Goal: Information Seeking & Learning: Learn about a topic

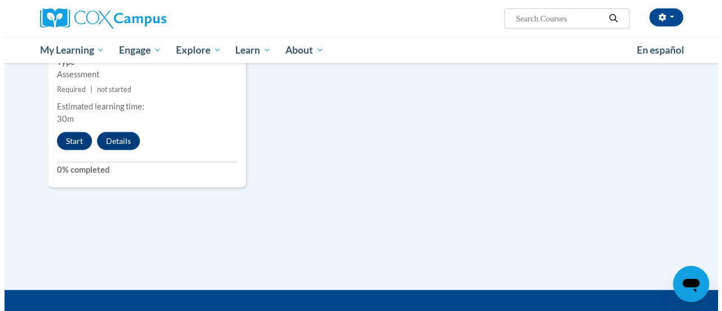
scroll to position [1353, 0]
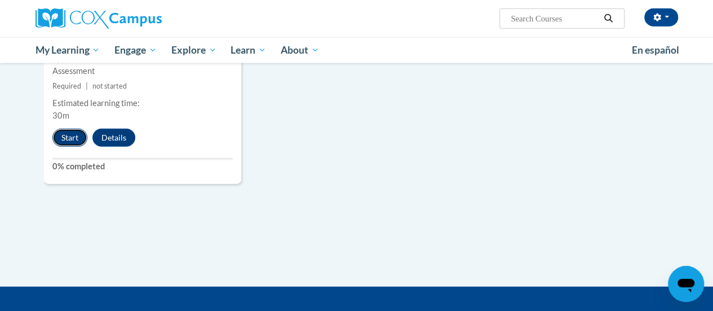
click at [70, 140] on button "Start" at bounding box center [69, 138] width 35 height 18
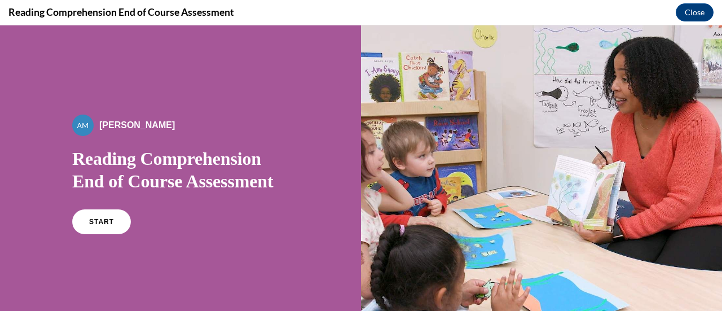
scroll to position [0, 0]
click at [80, 217] on link "START" at bounding box center [100, 222] width 61 height 26
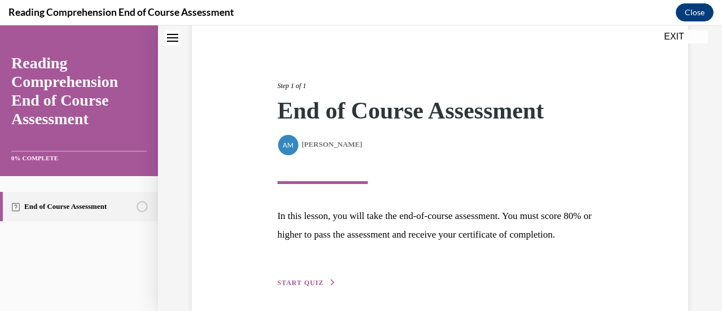
scroll to position [165, 0]
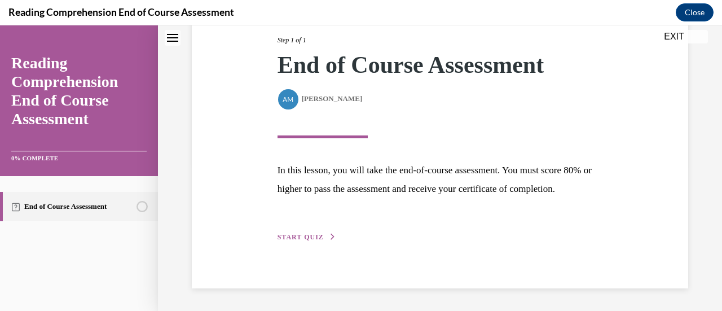
click at [282, 235] on span "START QUIZ" at bounding box center [300, 237] width 46 height 8
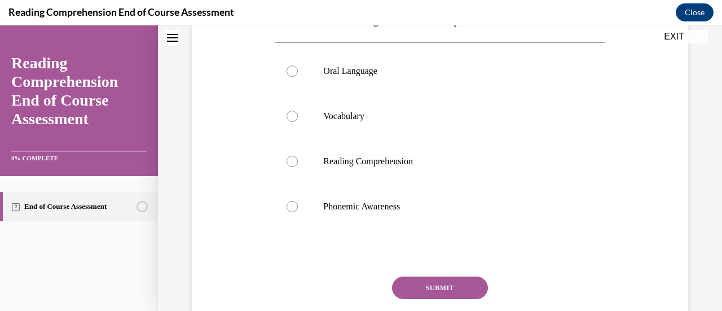
scroll to position [203, 0]
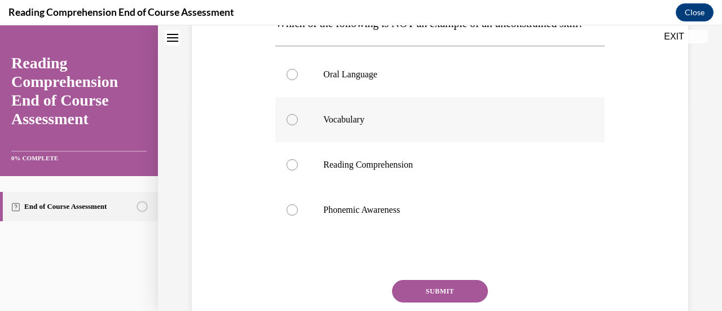
click at [292, 135] on label "Vocabulary" at bounding box center [439, 119] width 329 height 45
click at [292, 125] on input "Vocabulary" at bounding box center [291, 119] width 11 height 11
radio input "true"
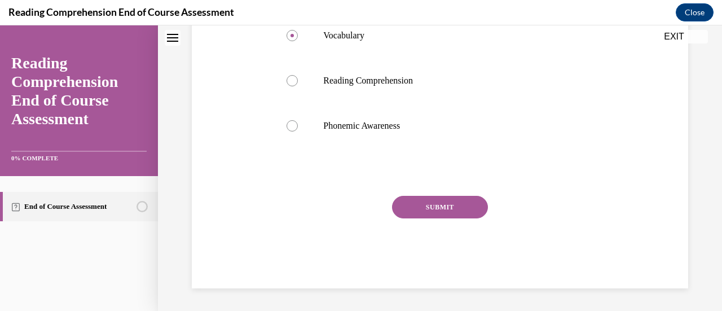
click at [399, 213] on button "SUBMIT" at bounding box center [440, 207] width 96 height 23
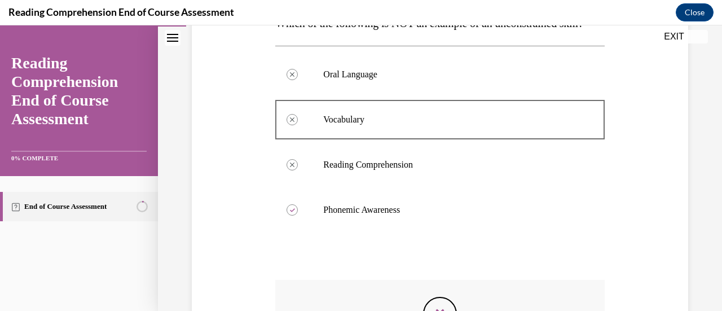
scroll to position [202, 0]
click at [293, 81] on div at bounding box center [291, 74] width 11 height 11
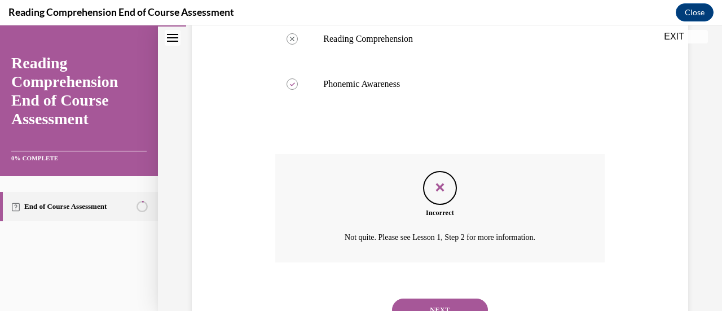
scroll to position [400, 0]
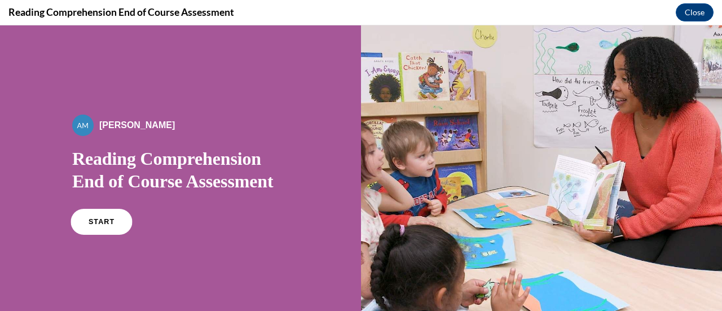
click at [101, 226] on link "START" at bounding box center [100, 222] width 61 height 26
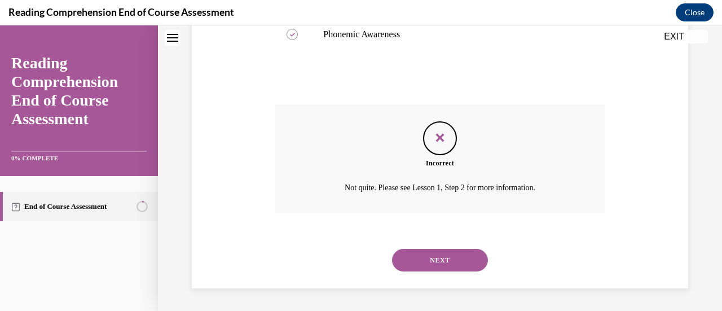
click at [463, 274] on div "NEXT" at bounding box center [439, 259] width 329 height 45
click at [465, 263] on button "NEXT" at bounding box center [440, 260] width 96 height 23
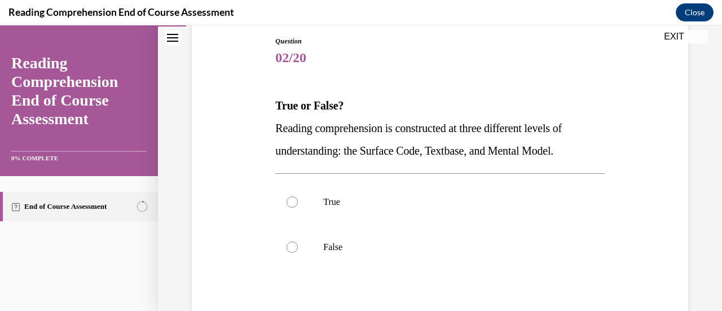
scroll to position [122, 0]
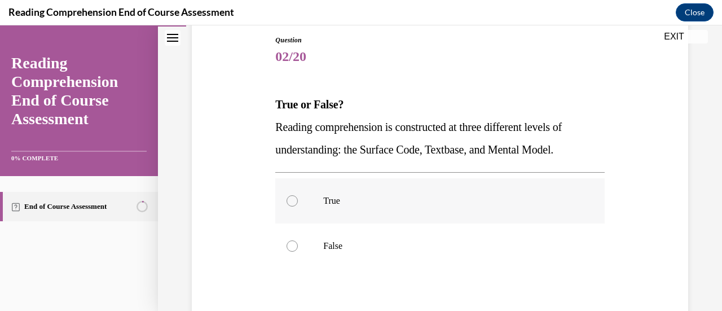
click at [302, 202] on label "True" at bounding box center [439, 200] width 329 height 45
click at [298, 202] on input "True" at bounding box center [291, 200] width 11 height 11
radio input "true"
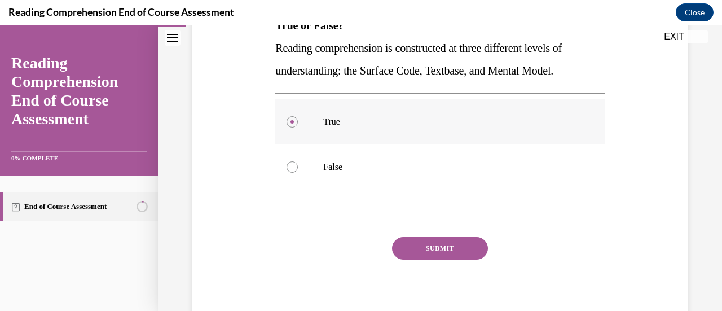
scroll to position [203, 0]
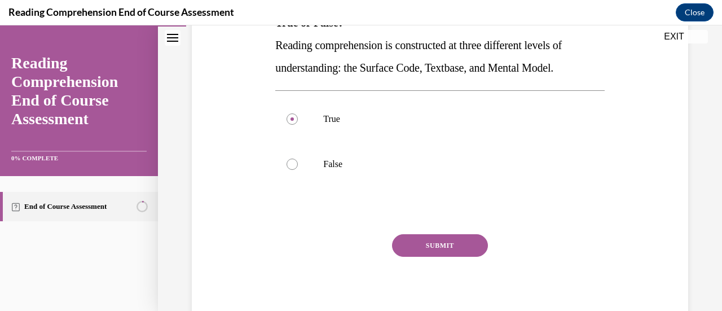
click at [401, 236] on button "SUBMIT" at bounding box center [440, 245] width 96 height 23
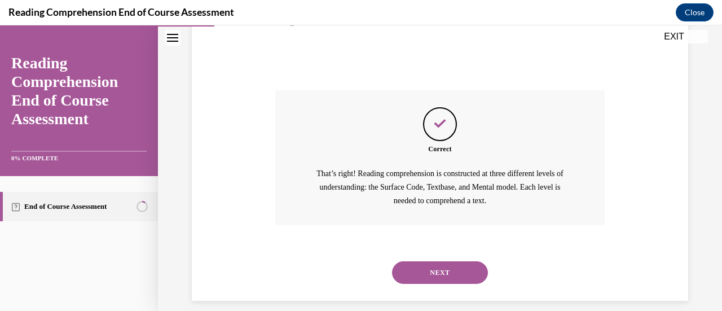
scroll to position [359, 0]
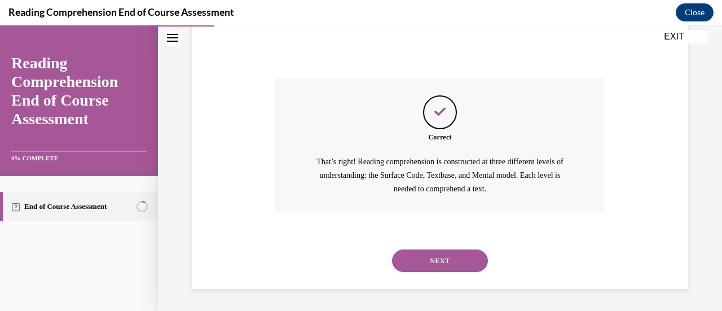
click at [408, 260] on button "NEXT" at bounding box center [440, 260] width 96 height 23
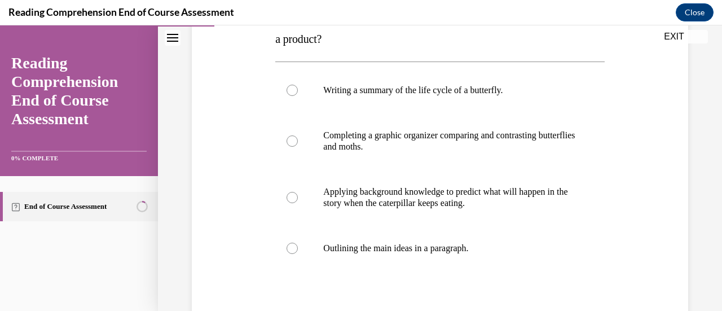
scroll to position [213, 0]
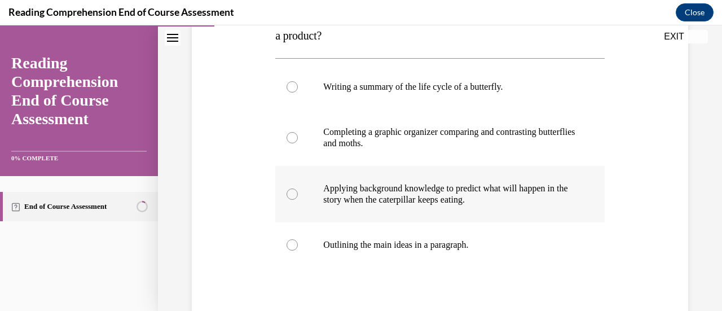
click at [291, 201] on label "Applying background knowledge to predict what will happen in the story when the…" at bounding box center [439, 194] width 329 height 56
click at [291, 200] on input "Applying background knowledge to predict what will happen in the story when the…" at bounding box center [291, 193] width 11 height 11
radio input "true"
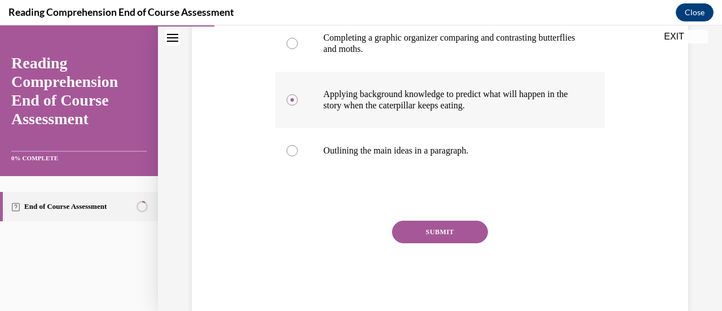
scroll to position [331, 0]
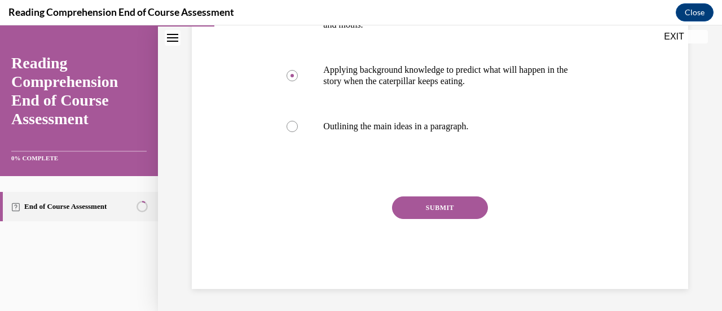
click at [418, 214] on button "SUBMIT" at bounding box center [440, 207] width 96 height 23
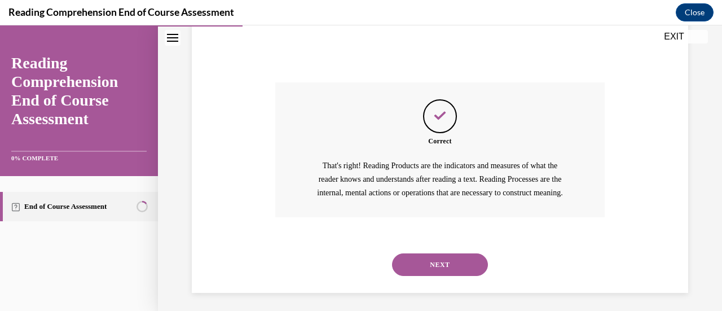
scroll to position [463, 0]
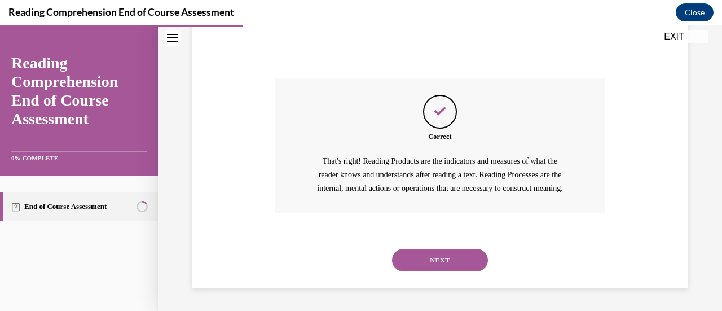
click at [419, 256] on button "NEXT" at bounding box center [440, 260] width 96 height 23
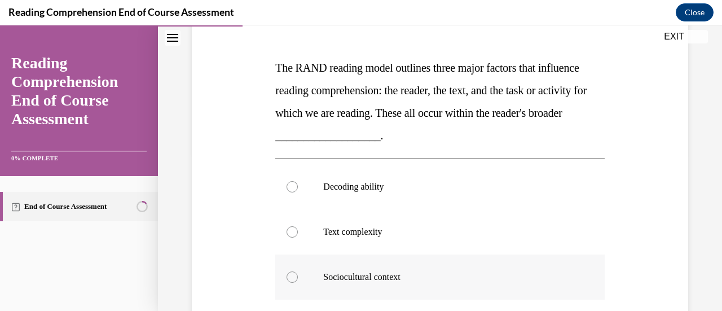
scroll to position [158, 0]
click at [294, 276] on div at bounding box center [291, 276] width 11 height 11
click at [294, 276] on input "Sociocultural context" at bounding box center [291, 276] width 11 height 11
radio input "true"
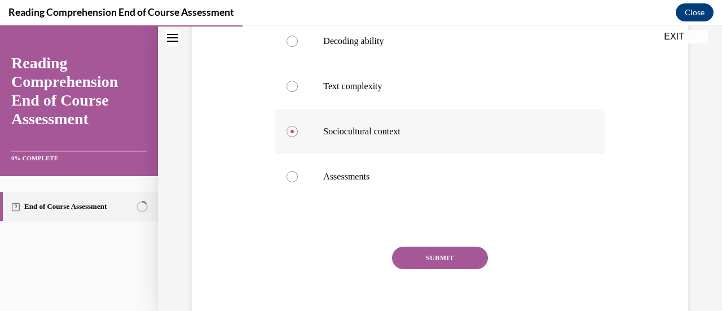
scroll to position [305, 0]
click at [420, 260] on button "SUBMIT" at bounding box center [440, 256] width 96 height 23
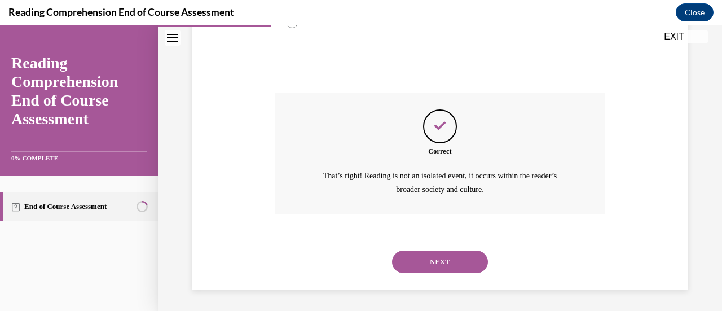
scroll to position [458, 0]
click at [420, 260] on button "NEXT" at bounding box center [440, 261] width 96 height 23
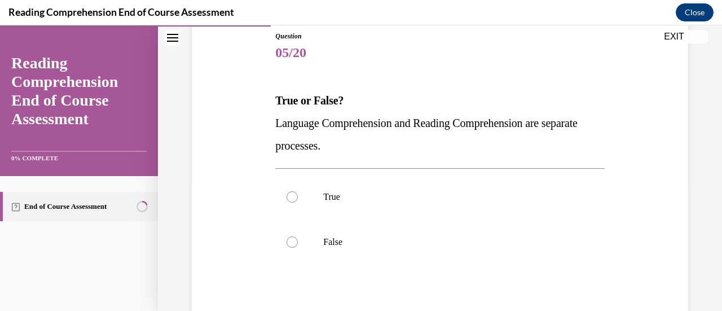
scroll to position [126, 0]
click at [286, 244] on div at bounding box center [291, 241] width 11 height 11
click at [286, 244] on input "False" at bounding box center [291, 241] width 11 height 11
radio input "true"
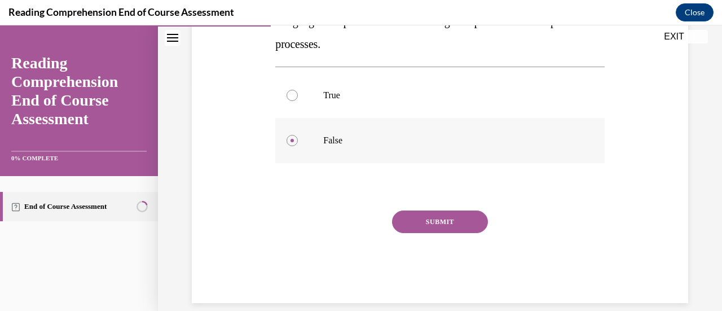
scroll to position [228, 0]
click at [423, 224] on button "SUBMIT" at bounding box center [440, 221] width 96 height 23
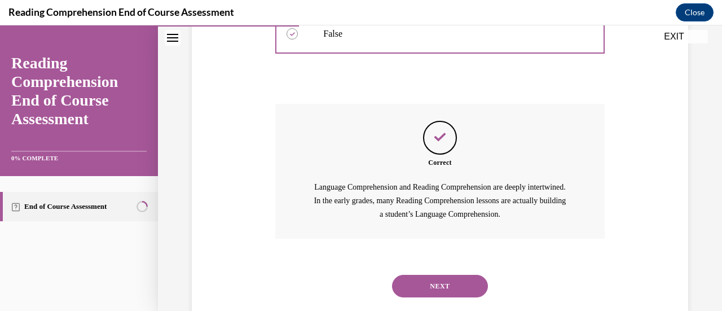
scroll to position [359, 0]
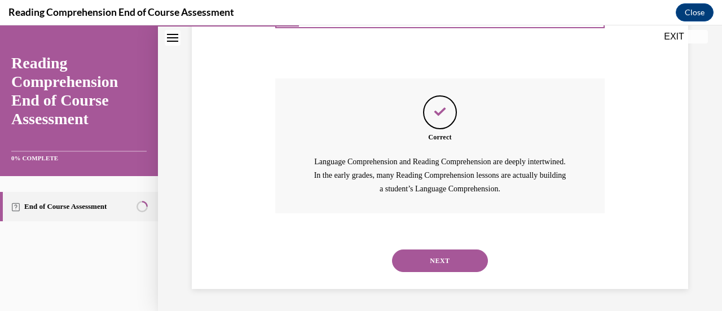
click at [417, 259] on button "NEXT" at bounding box center [440, 260] width 96 height 23
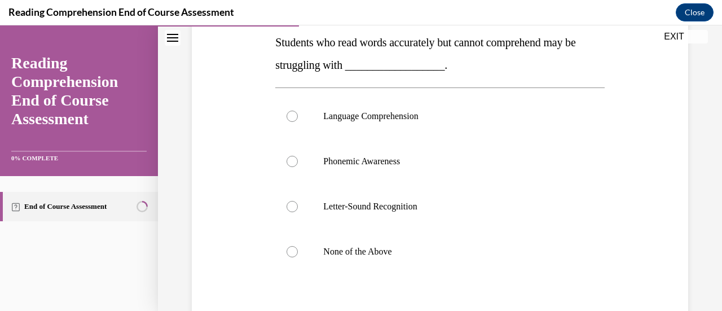
scroll to position [184, 0]
click at [293, 114] on div at bounding box center [291, 115] width 11 height 11
click at [293, 114] on input "Language Comprehension" at bounding box center [291, 115] width 11 height 11
radio input "true"
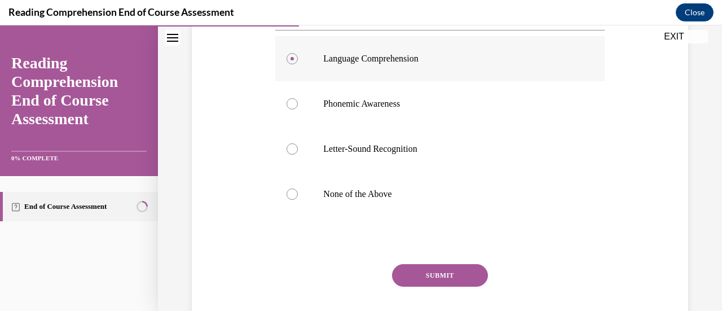
scroll to position [269, 0]
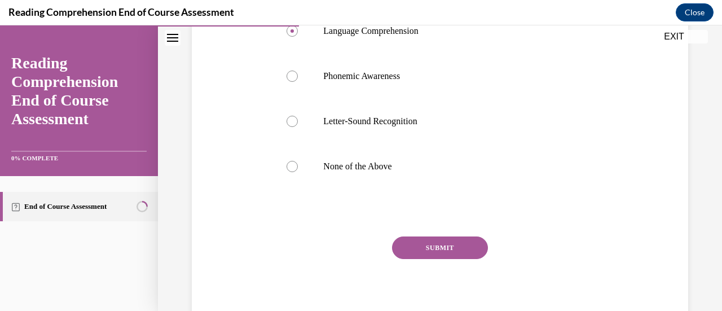
click at [425, 236] on button "SUBMIT" at bounding box center [440, 247] width 96 height 23
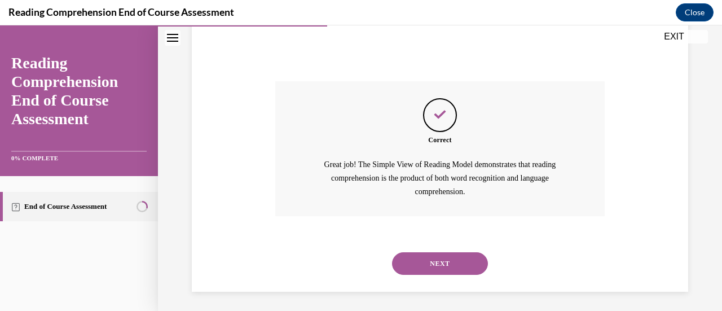
scroll to position [427, 0]
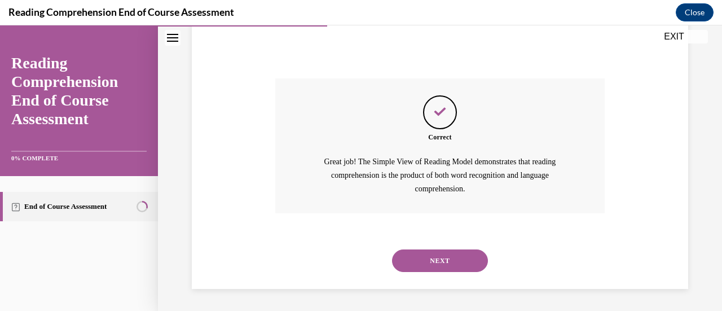
click at [418, 260] on button "NEXT" at bounding box center [440, 260] width 96 height 23
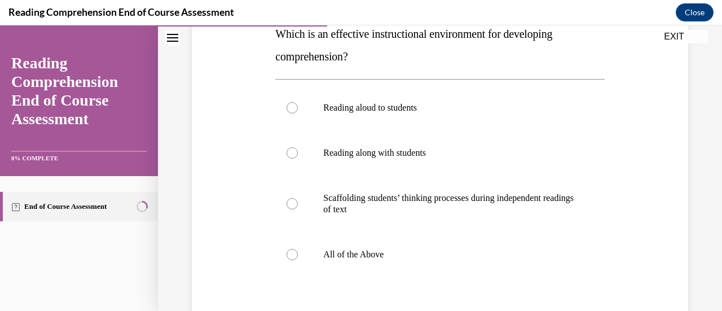
scroll to position [193, 0]
click at [301, 255] on label "All of the Above" at bounding box center [439, 253] width 329 height 45
click at [298, 255] on input "All of the Above" at bounding box center [291, 253] width 11 height 11
radio input "true"
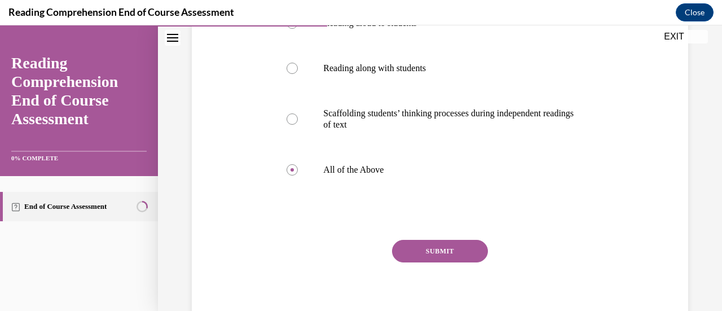
click at [417, 253] on button "SUBMIT" at bounding box center [440, 251] width 96 height 23
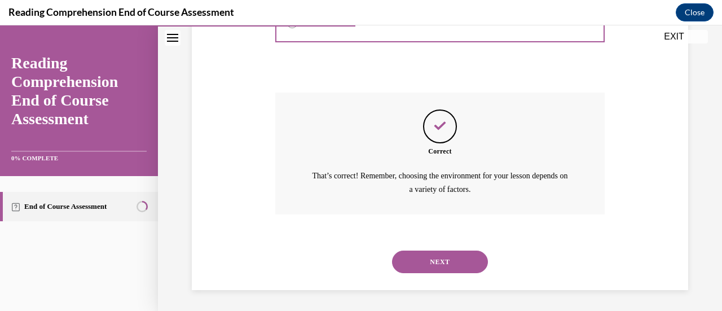
scroll to position [424, 0]
click at [416, 259] on button "NEXT" at bounding box center [440, 261] width 96 height 23
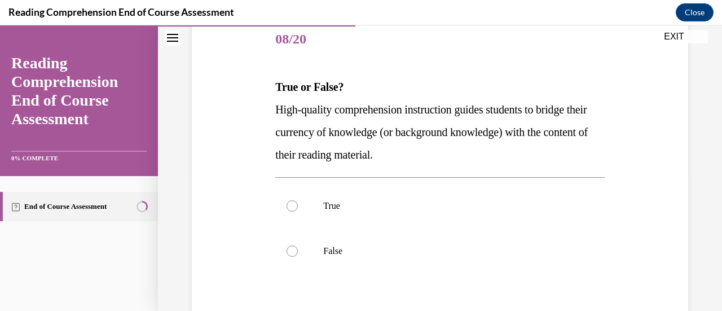
scroll to position [144, 0]
